Goal: Entertainment & Leisure: Browse casually

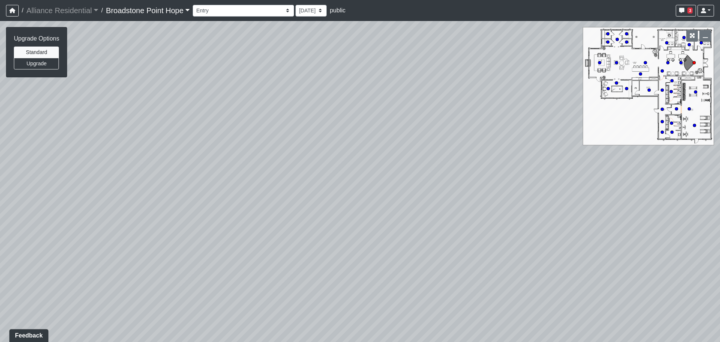
drag, startPoint x: 364, startPoint y: 174, endPoint x: 355, endPoint y: 261, distance: 88.2
click at [355, 261] on div "Loading... Leasing Desks 1 Loading... Breakroom 1 Loading... Leasing Office 1" at bounding box center [360, 181] width 720 height 321
click at [44, 61] on button "Upgrade" at bounding box center [36, 64] width 45 height 12
click at [34, 49] on button "Standard" at bounding box center [36, 52] width 45 height 12
drag, startPoint x: 377, startPoint y: 193, endPoint x: 376, endPoint y: 243, distance: 50.3
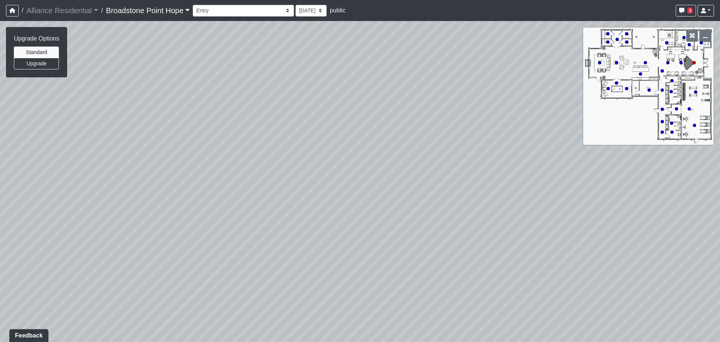
click at [376, 243] on div "Loading... Leasing Desks 1 Loading... Breakroom 1 Loading... Leasing Office 1" at bounding box center [360, 181] width 720 height 321
drag, startPoint x: 374, startPoint y: 242, endPoint x: 376, endPoint y: 186, distance: 56.7
click at [376, 186] on div "Loading... Leasing Desks 1 Loading... Breakroom 1 Loading... Leasing Office 1" at bounding box center [360, 181] width 720 height 321
click at [34, 63] on button "Upgrade" at bounding box center [36, 64] width 45 height 12
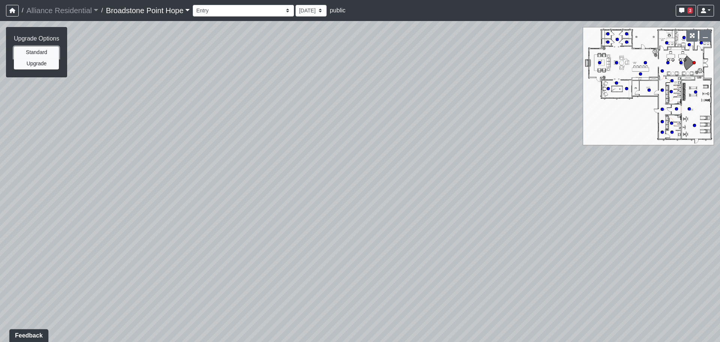
click at [36, 48] on button "Standard" at bounding box center [36, 52] width 45 height 12
drag, startPoint x: 361, startPoint y: 266, endPoint x: 356, endPoint y: 198, distance: 68.0
click at [356, 200] on div "Loading... Leasing Desks 1 Loading... Breakroom 1 Loading... Leasing Office 1" at bounding box center [360, 181] width 720 height 321
click at [355, 324] on icon at bounding box center [350, 325] width 22 height 22
drag, startPoint x: 352, startPoint y: 301, endPoint x: 351, endPoint y: 201, distance: 100.5
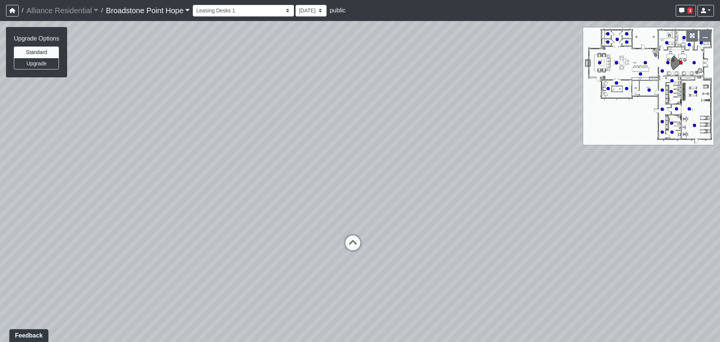
click at [351, 201] on div "Loading... Leasing Desks 1 Loading... Breakroom 1 Loading... Leasing Office 1 L…" at bounding box center [360, 181] width 720 height 321
click at [354, 240] on icon at bounding box center [353, 246] width 22 height 22
click at [352, 194] on icon at bounding box center [352, 199] width 22 height 22
click at [352, 194] on icon at bounding box center [352, 185] width 22 height 22
click at [352, 207] on div "Loading... Fireplace" at bounding box center [353, 217] width 22 height 22
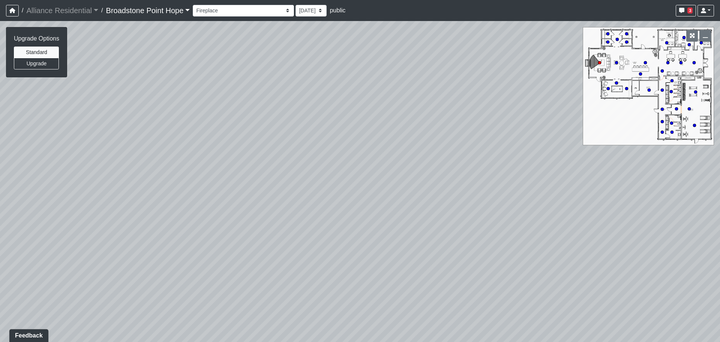
drag, startPoint x: 447, startPoint y: 203, endPoint x: 3, endPoint y: 186, distance: 443.9
click at [99, 185] on div "Loading... Leasing Desks 1 Loading... Breakroom 1 Loading... Leasing Office 1 L…" at bounding box center [360, 181] width 720 height 321
drag, startPoint x: 151, startPoint y: 141, endPoint x: -186, endPoint y: 187, distance: 340.5
click at [0, 187] on html "/ Alliance Residential Alliance Residential Loading... / [GEOGRAPHIC_DATA] Hope…" at bounding box center [360, 171] width 720 height 342
drag, startPoint x: 204, startPoint y: 161, endPoint x: 351, endPoint y: 211, distance: 155.3
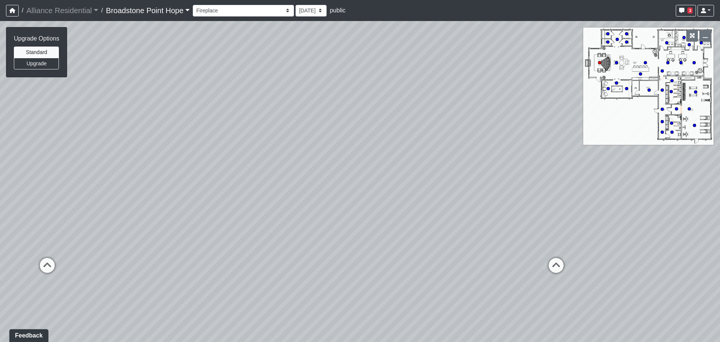
click at [351, 211] on div "Loading... Leasing Desks 1 Loading... Breakroom 1 Loading... Leasing Office 1 L…" at bounding box center [360, 181] width 720 height 321
click at [51, 64] on button "Upgrade" at bounding box center [36, 64] width 45 height 12
click at [46, 52] on button "Standard" at bounding box center [36, 52] width 45 height 12
drag, startPoint x: 233, startPoint y: 167, endPoint x: 243, endPoint y: 157, distance: 13.8
click at [243, 157] on div "Loading... Leasing Desks 1 Loading... Breakroom 1 Loading... Leasing Office 1 L…" at bounding box center [360, 181] width 720 height 321
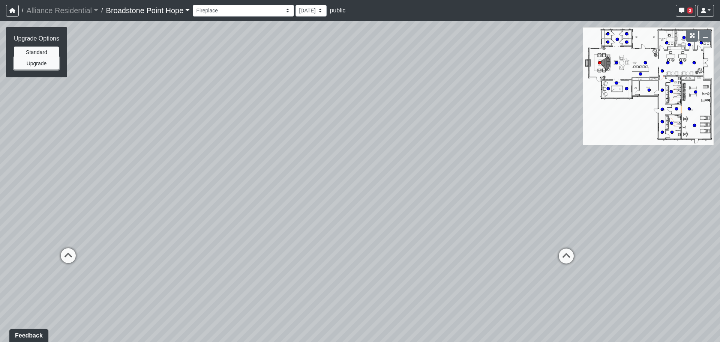
click at [33, 58] on button "Upgrade" at bounding box center [36, 64] width 45 height 12
click at [250, 9] on select "Billiards Counter Billiards Room 1 Billiards Room 2 Counter Coworking Pod 1 Cow…" at bounding box center [243, 11] width 101 height 12
click at [196, 5] on select "Billiards Counter Billiards Room 1 Billiards Room 2 Counter Coworking Pod 1 Cow…" at bounding box center [243, 11] width 101 height 12
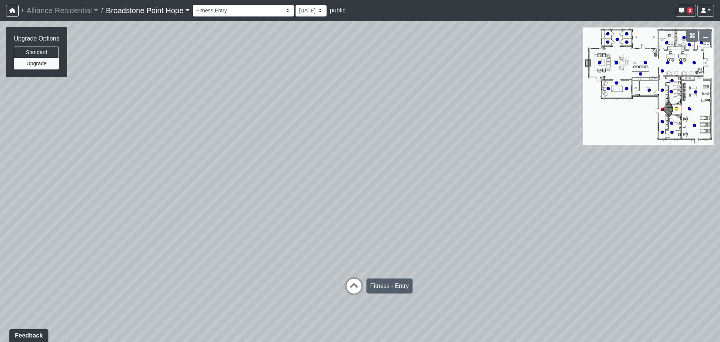
click at [363, 288] on icon at bounding box center [354, 289] width 22 height 22
click at [356, 283] on icon at bounding box center [360, 287] width 22 height 22
drag, startPoint x: 608, startPoint y: 219, endPoint x: 163, endPoint y: 149, distance: 450.5
click at [90, 144] on div "Loading... Leasing Desks 1 Loading... Breakroom 1 Loading... Leasing Office 1 L…" at bounding box center [360, 181] width 720 height 321
click at [206, 160] on icon at bounding box center [207, 164] width 22 height 22
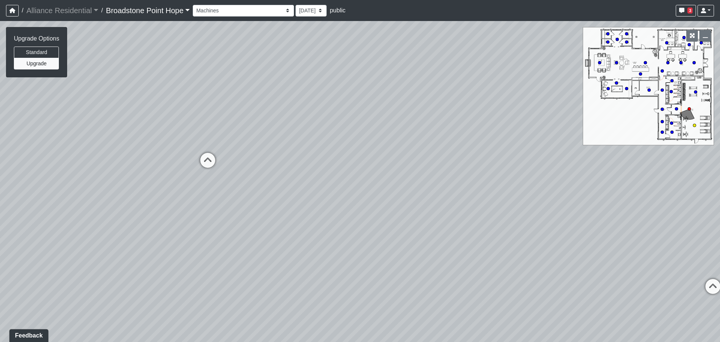
select select "hnhjTMmxsuougWZpPPEa28"
drag, startPoint x: 386, startPoint y: 138, endPoint x: -240, endPoint y: 205, distance: 629.4
click at [0, 205] on html "/ Alliance Residential Alliance Residential Loading... / [GEOGRAPHIC_DATA] Hope…" at bounding box center [360, 171] width 720 height 342
drag, startPoint x: 300, startPoint y: 173, endPoint x: 378, endPoint y: 282, distance: 133.8
click at [378, 282] on div "Loading... Leasing Desks 1 Loading... Breakroom 1 Loading... Leasing Office 1 L…" at bounding box center [360, 181] width 720 height 321
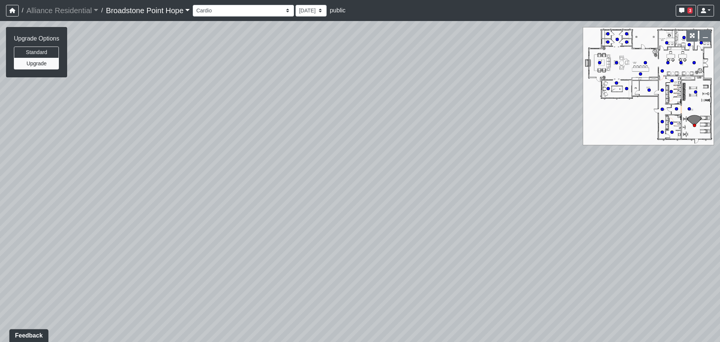
drag, startPoint x: 324, startPoint y: 201, endPoint x: 333, endPoint y: 223, distance: 23.8
click at [333, 223] on div "Loading... Leasing Desks 1 Loading... Breakroom 1 Loading... Leasing Office 1 L…" at bounding box center [360, 181] width 720 height 321
click at [35, 52] on button "Standard" at bounding box center [36, 52] width 45 height 12
drag, startPoint x: 466, startPoint y: 252, endPoint x: 443, endPoint y: 225, distance: 35.7
click at [443, 225] on div "Loading... Leasing Desks 1 Loading... Breakroom 1 Loading... Leasing Office 1 L…" at bounding box center [360, 181] width 720 height 321
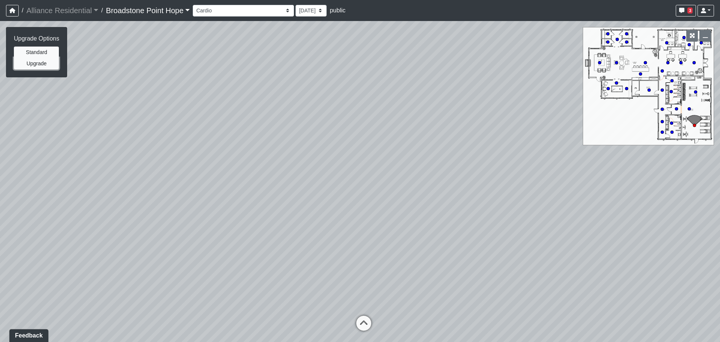
click at [50, 67] on button "Upgrade" at bounding box center [36, 64] width 45 height 12
